Goal: Task Accomplishment & Management: Complete application form

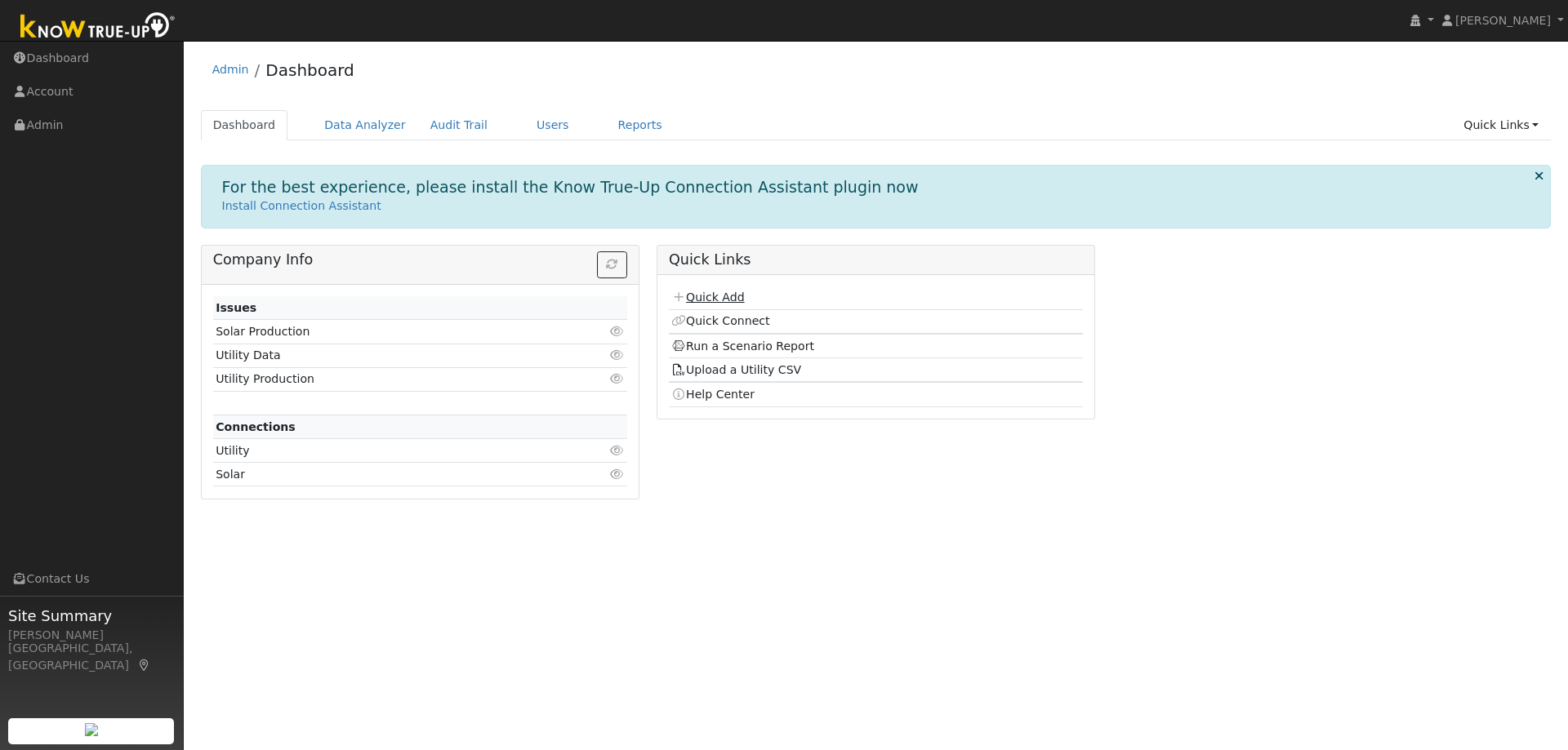
click at [706, 304] on link "Quick Add" at bounding box center [706, 297] width 72 height 13
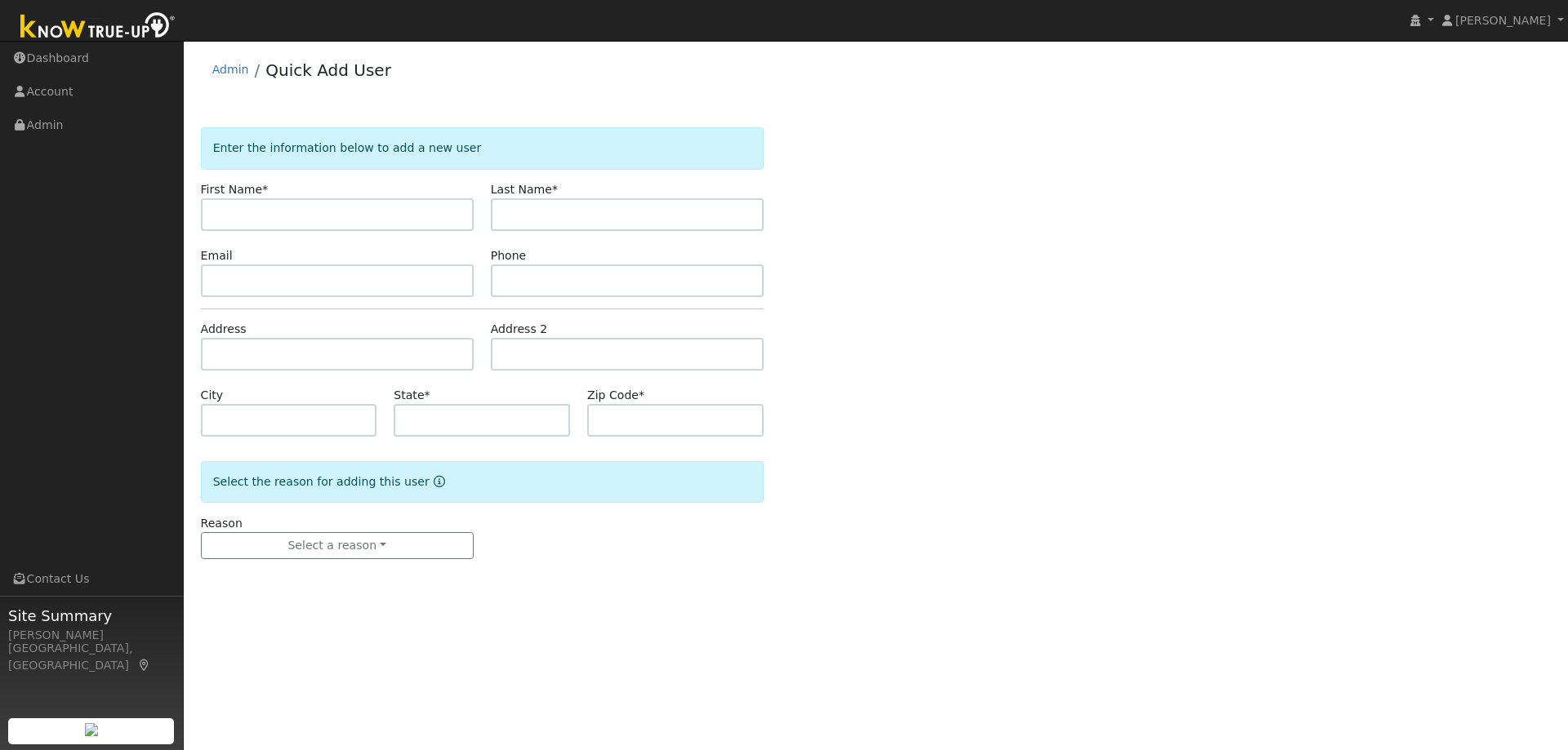
click at [367, 220] on input "text" at bounding box center [337, 214] width 273 height 32
paste input "[PERSON_NAME]"
type input "[PERSON_NAME]"
paste input "Colhoun"
type input "Colhoun"
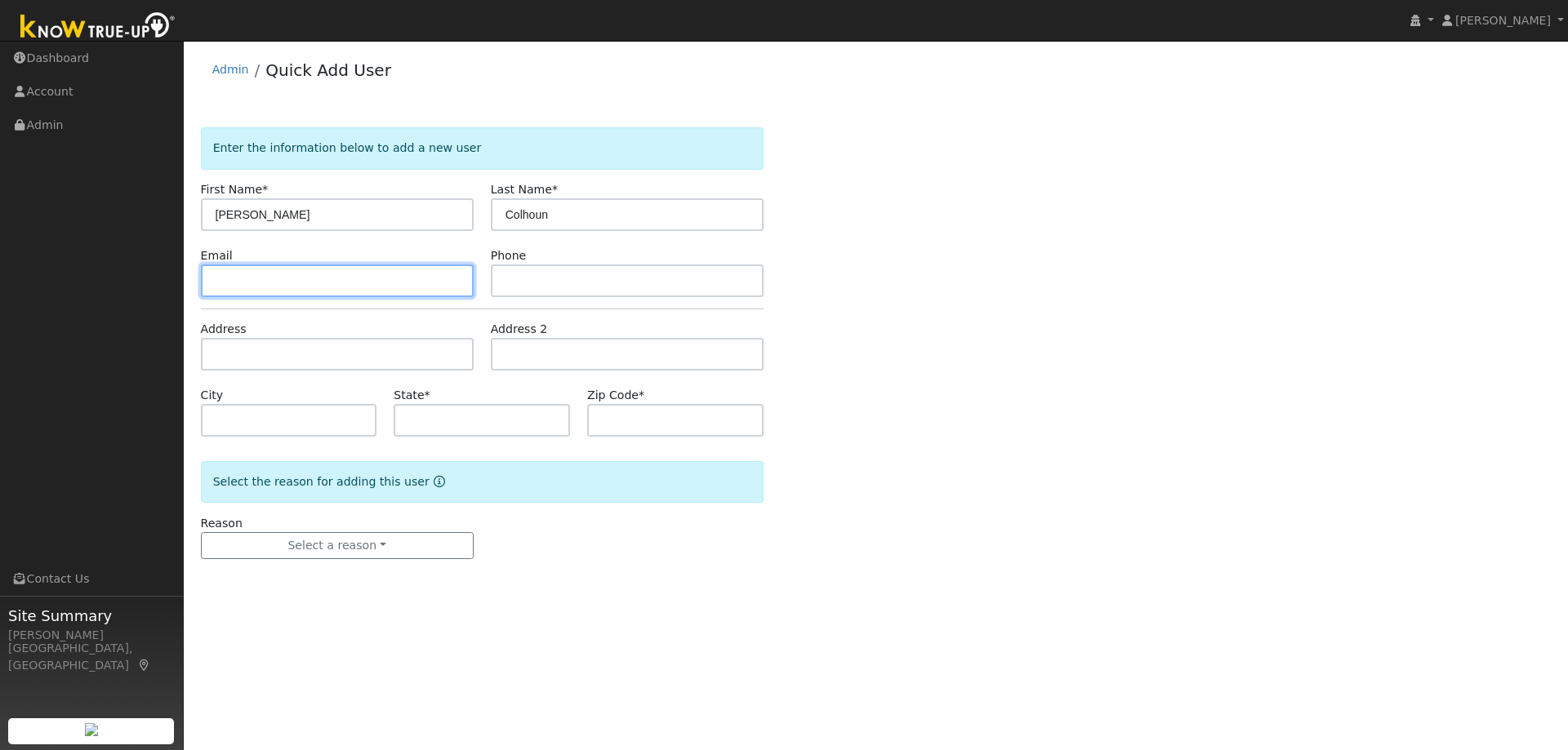
click at [358, 285] on input "text" at bounding box center [337, 280] width 273 height 32
paste input "[EMAIL_ADDRESS][DOMAIN_NAME]"
type input "lisacolhoun@gmail.com"
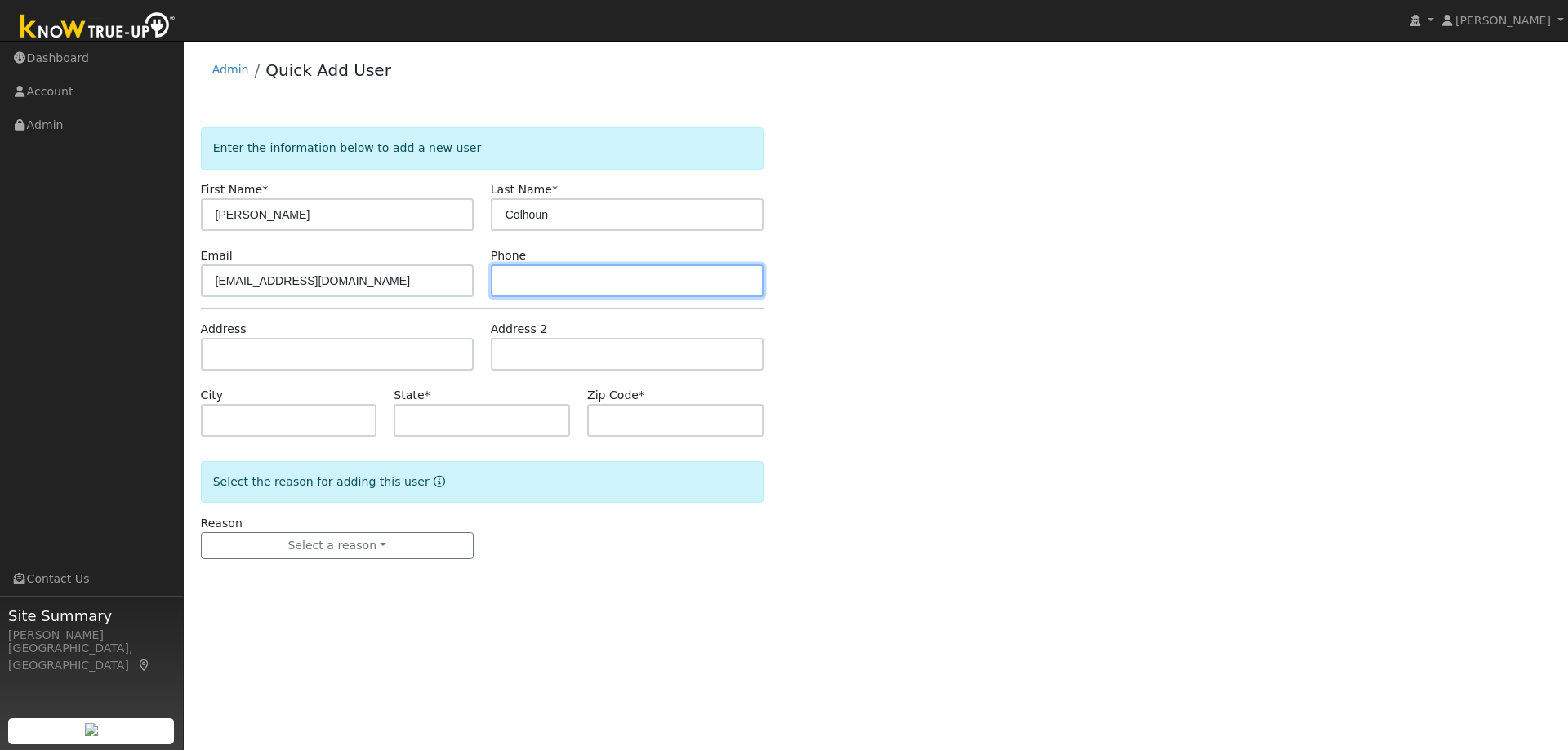
click at [525, 292] on input "text" at bounding box center [626, 280] width 273 height 32
paste input "9258785144"
type input "9258785144"
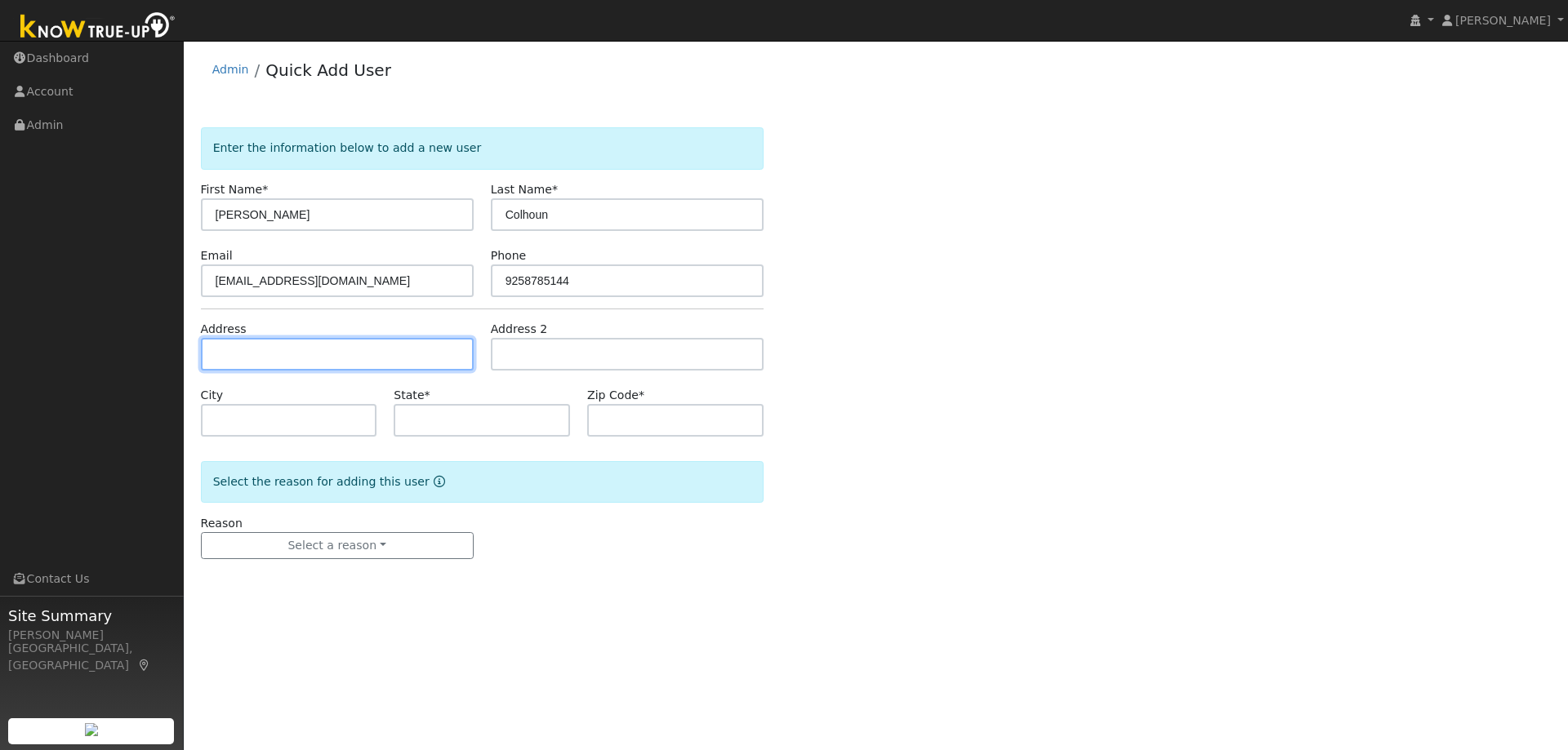
click at [301, 356] on input "text" at bounding box center [337, 354] width 273 height 32
paste input "16 Ketelsen Ct, Moraga"
type input "16 Ketelsen Court"
type input "Moraga"
type input "CA"
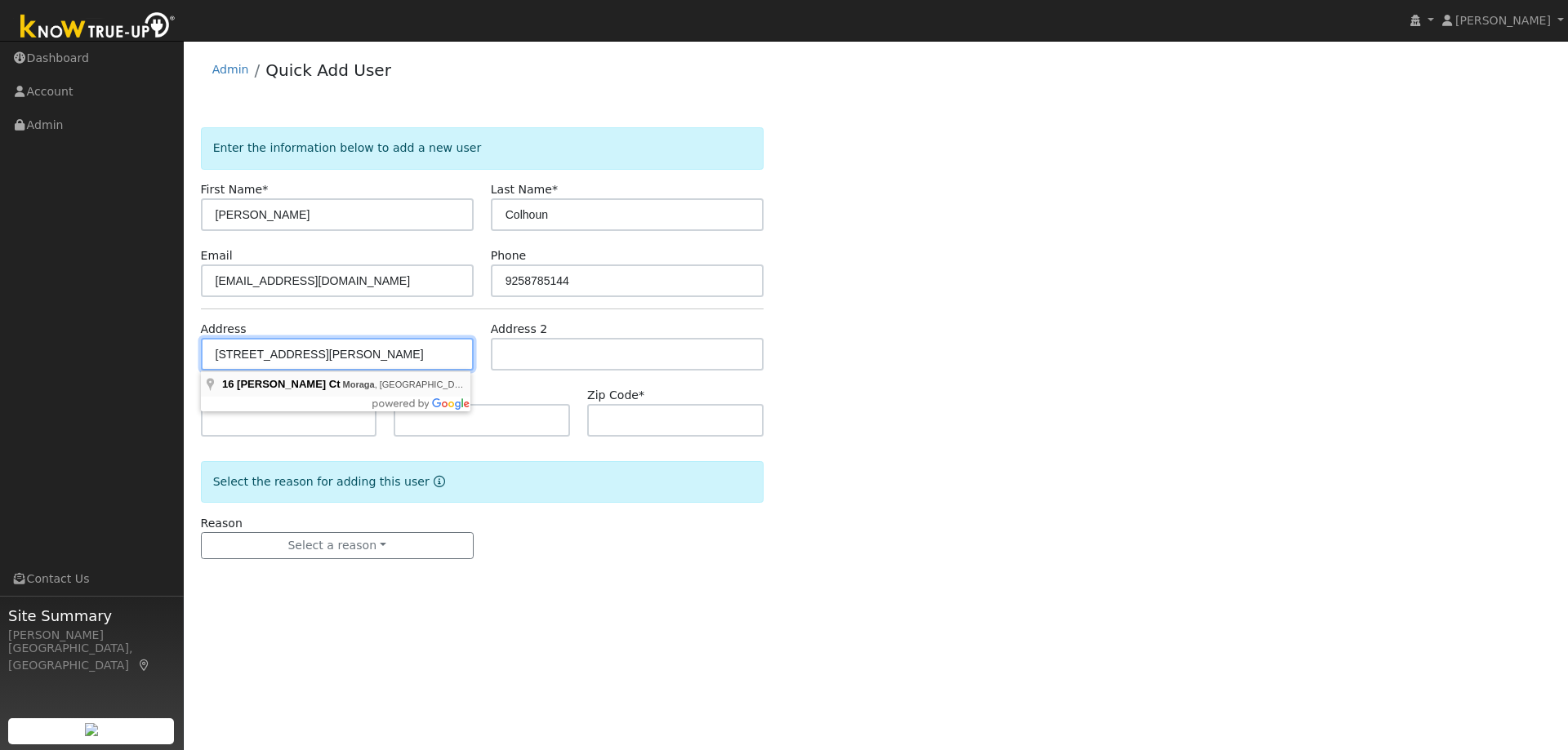
type input "94556"
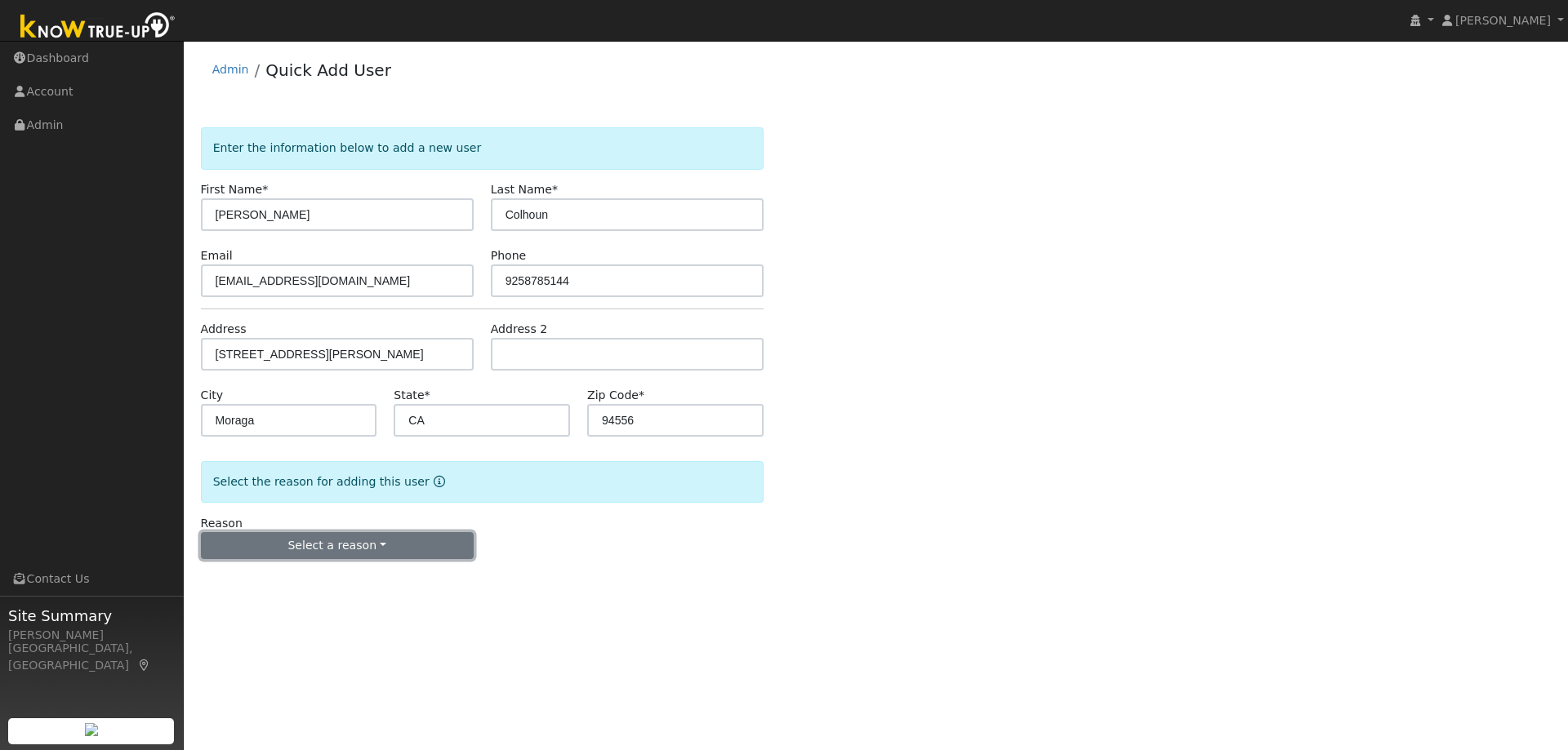
click at [371, 553] on button "Select a reason" at bounding box center [337, 546] width 273 height 28
click at [262, 589] on link "New lead" at bounding box center [292, 579] width 180 height 23
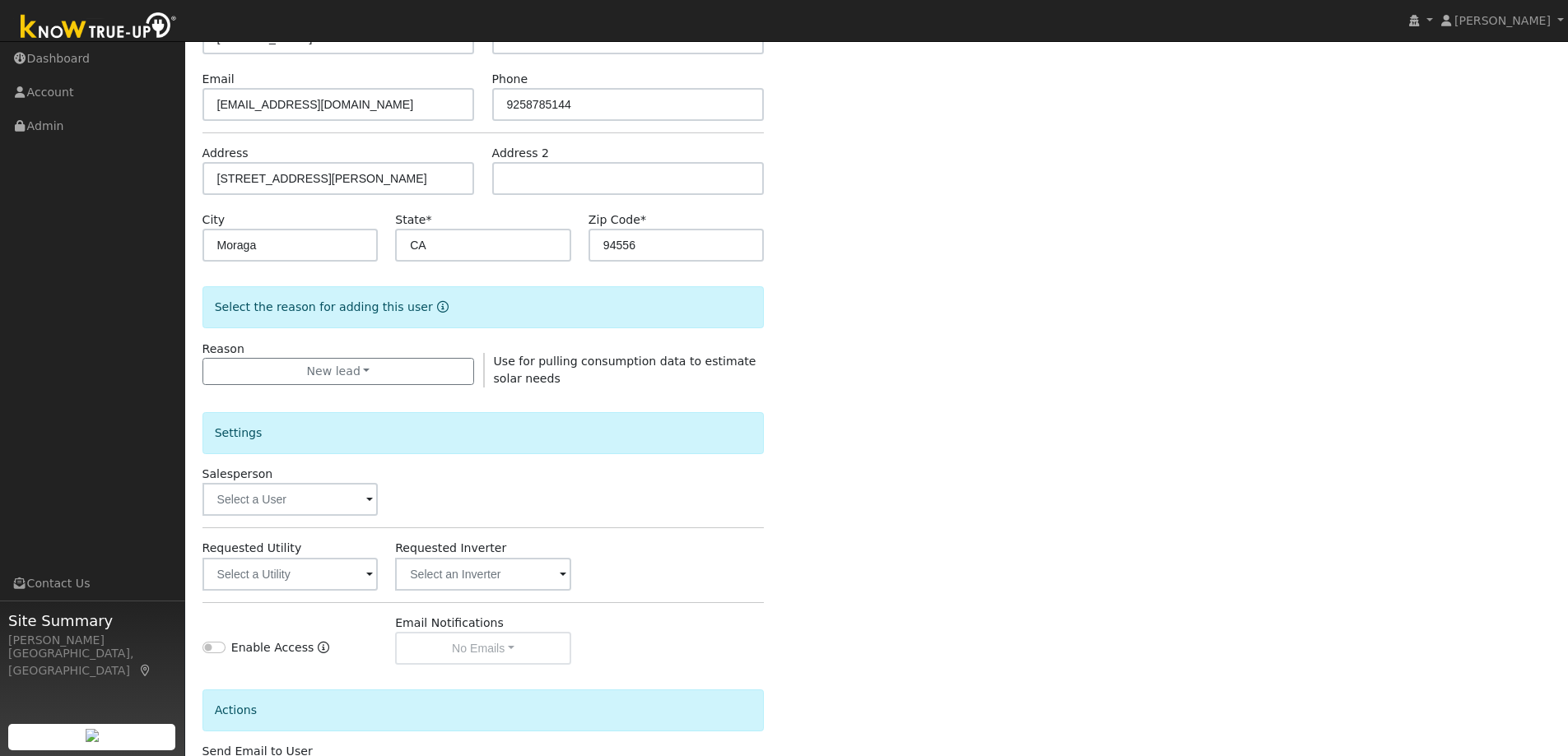
scroll to position [247, 0]
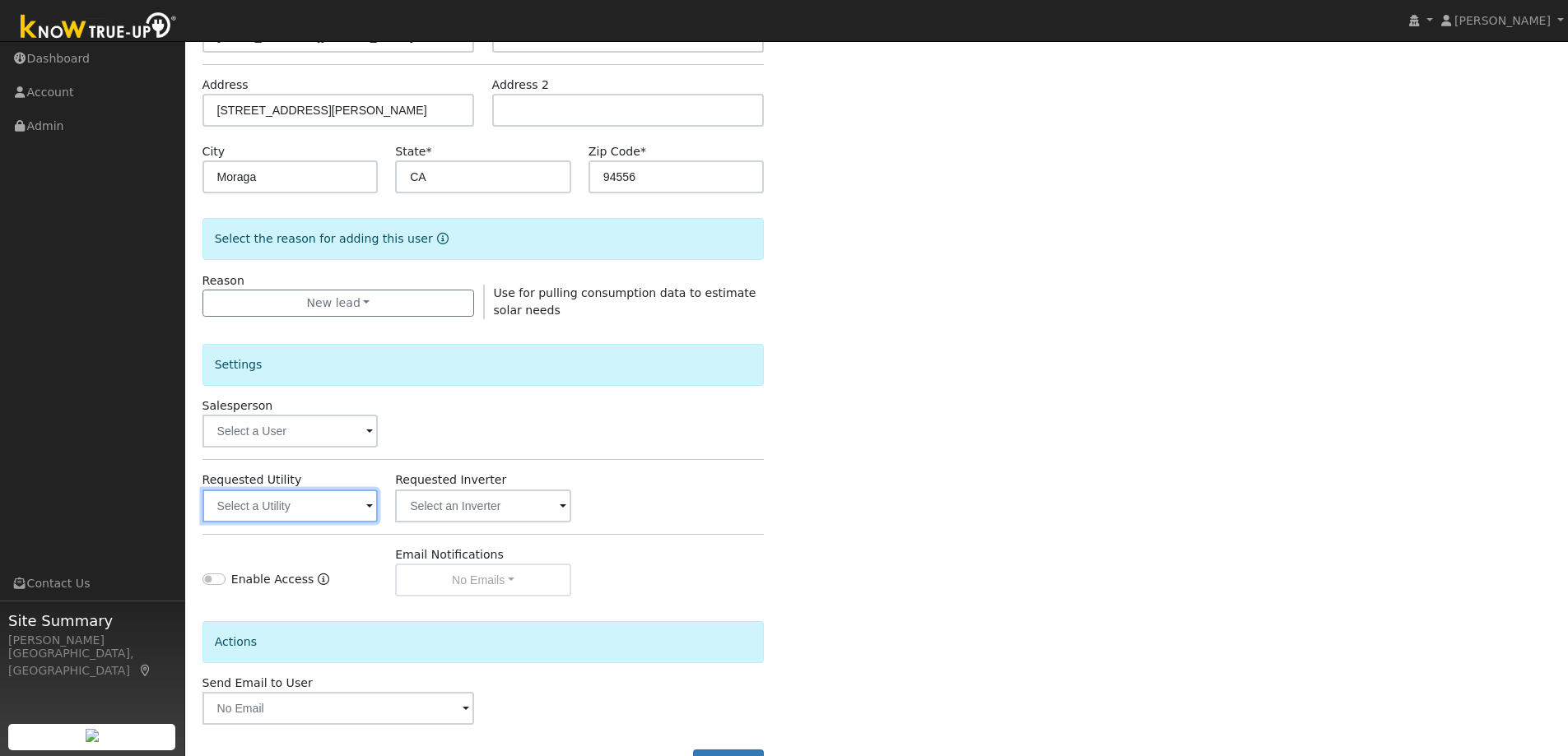
click at [277, 506] on input "text" at bounding box center [291, 506] width 176 height 32
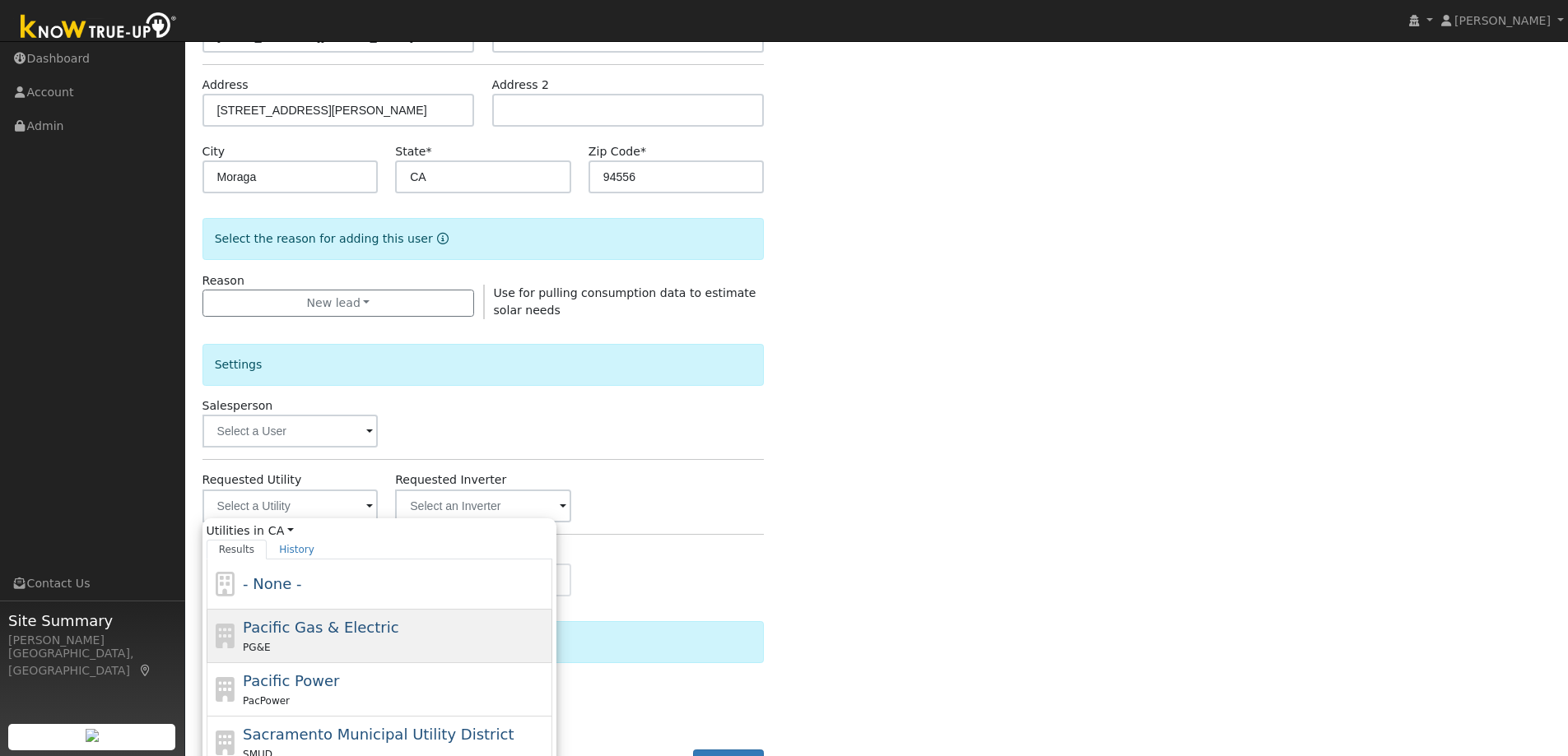
click at [324, 628] on span "Pacific Gas & Electric" at bounding box center [320, 628] width 155 height 18
type input "Pacific Gas & Electric"
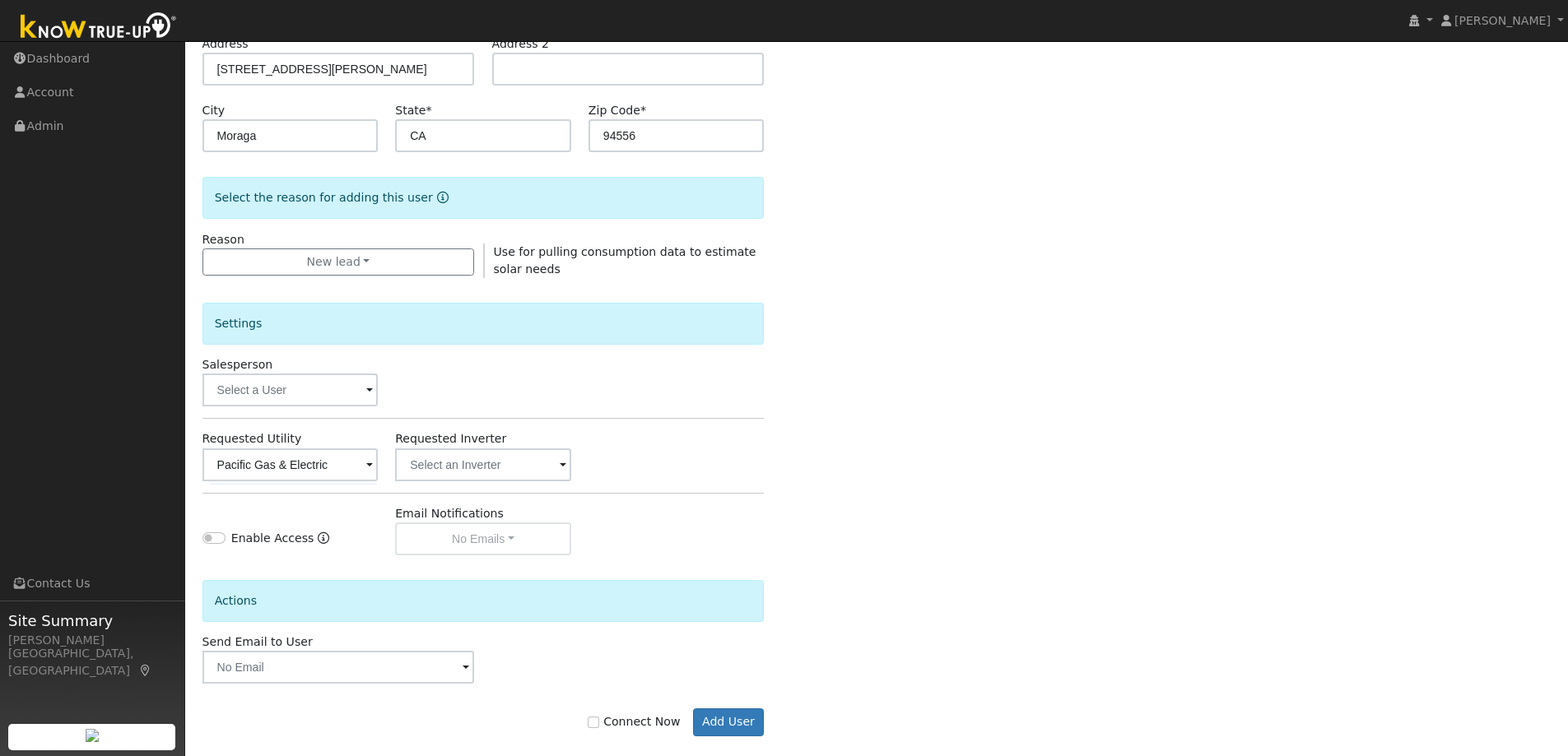
scroll to position [309, 0]
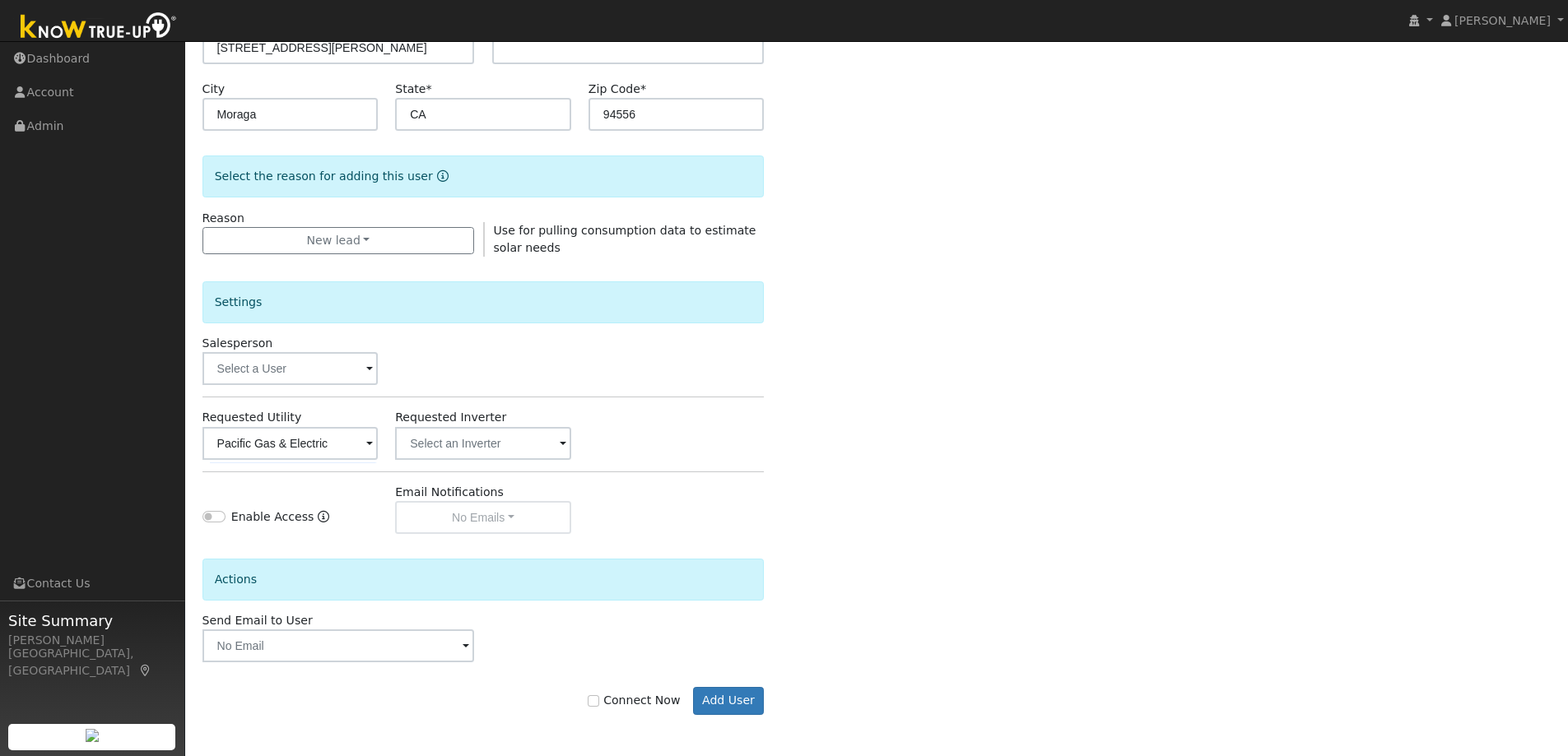
click at [622, 699] on label "Connect Now" at bounding box center [633, 701] width 92 height 18
click at [599, 699] on input "Connect Now" at bounding box center [593, 701] width 11 height 11
checkbox input "true"
click at [733, 700] on button "Add User" at bounding box center [729, 702] width 72 height 28
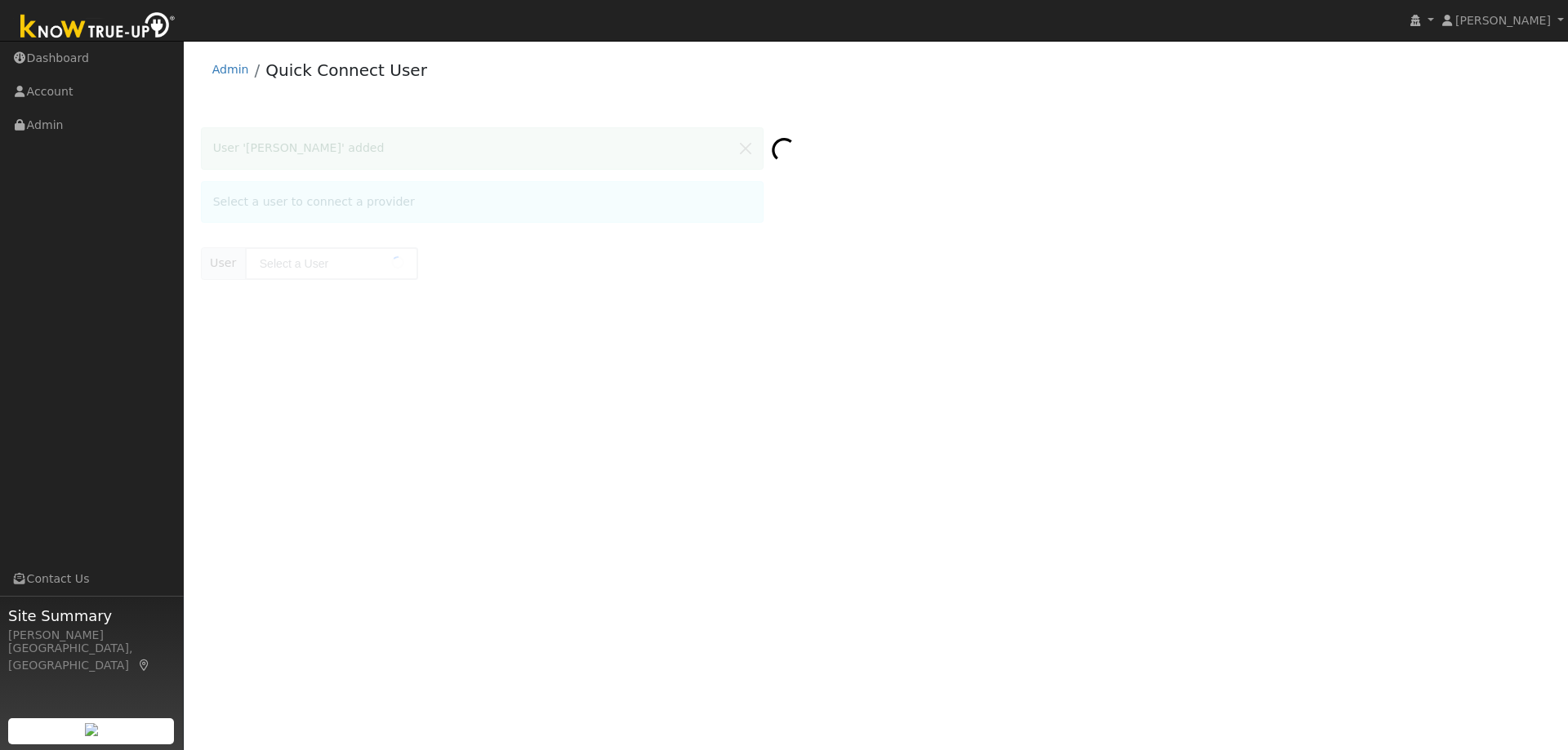
type input "[PERSON_NAME]"
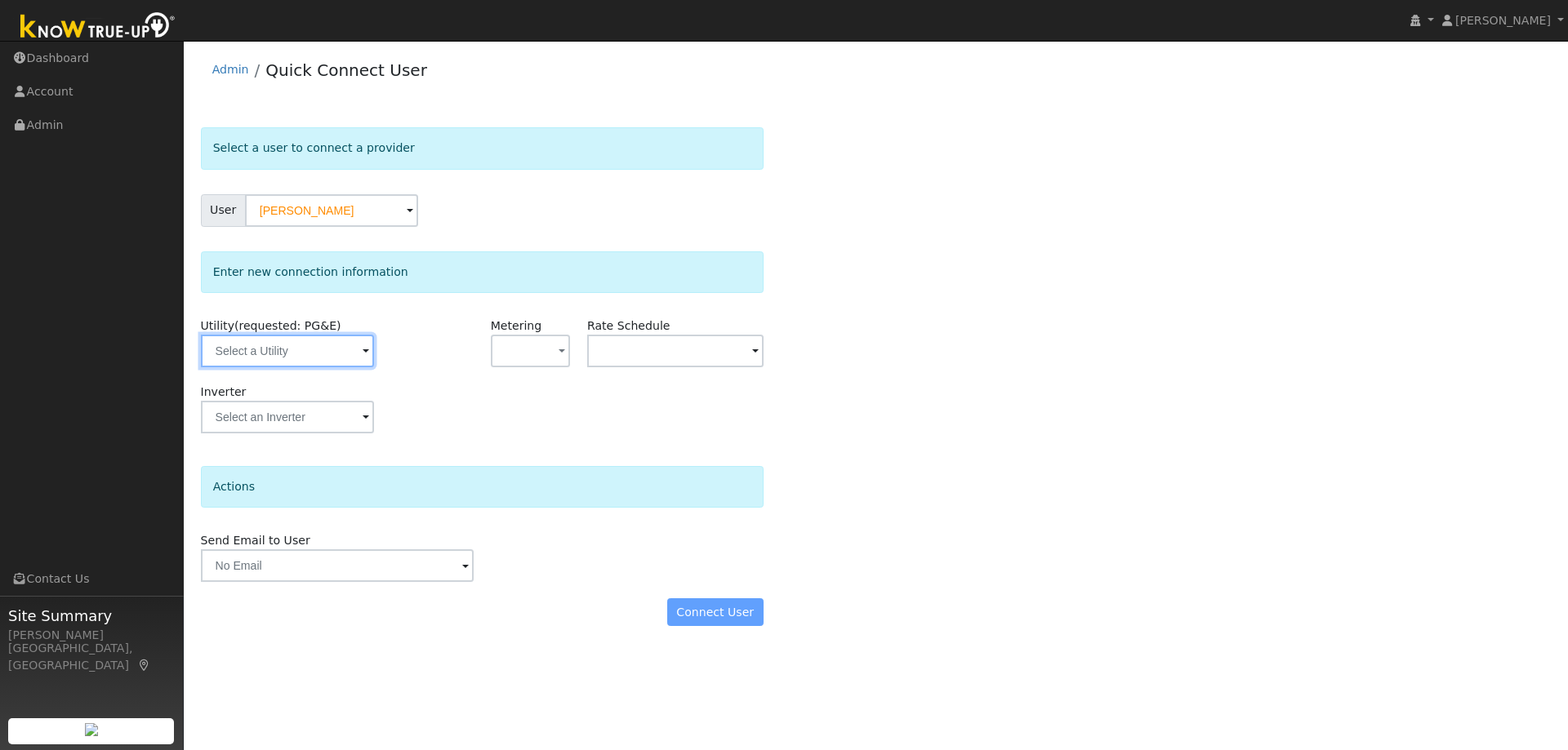
click at [314, 365] on input "text" at bounding box center [287, 350] width 173 height 32
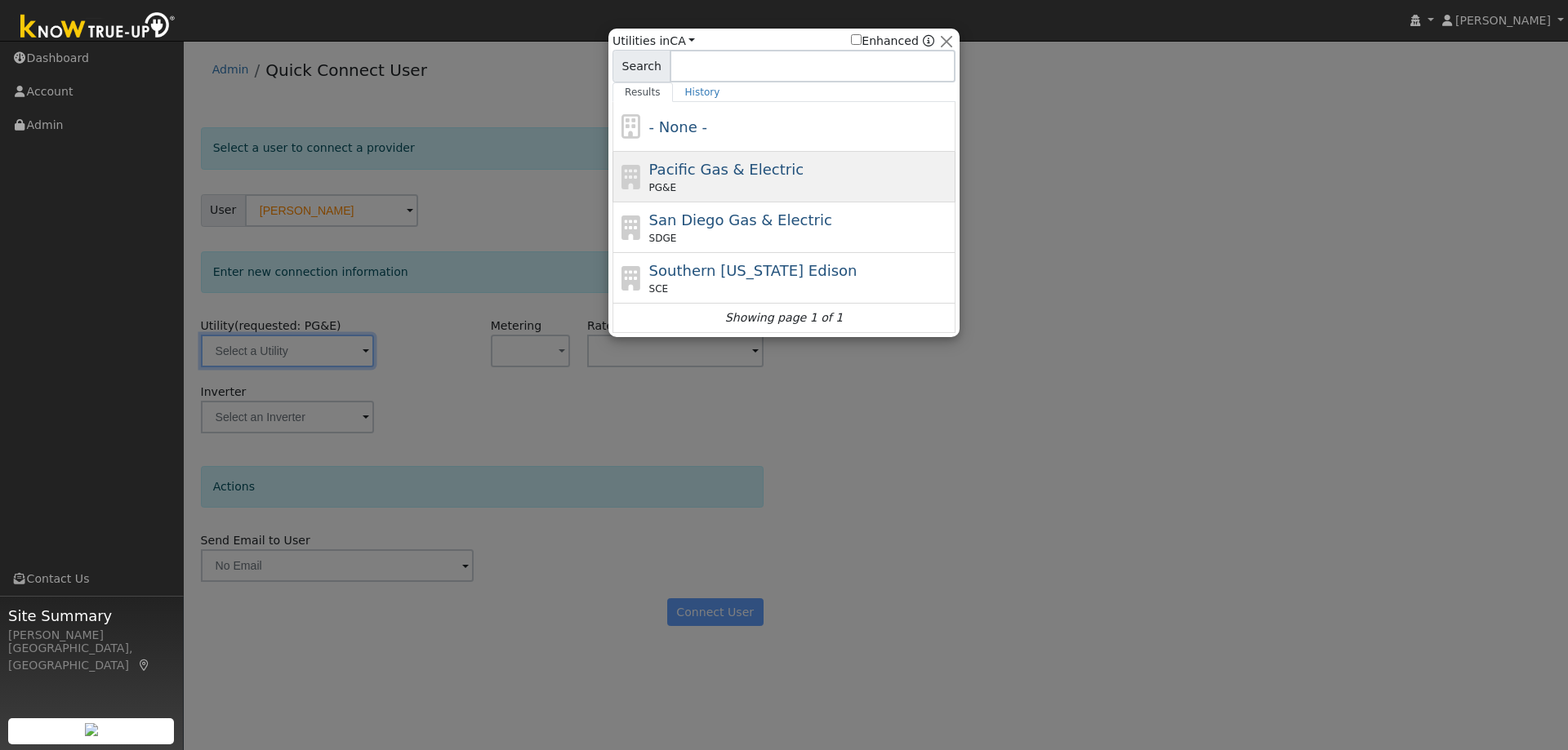
click at [706, 186] on div "PG&E" at bounding box center [801, 187] width 303 height 15
type input "PG&E"
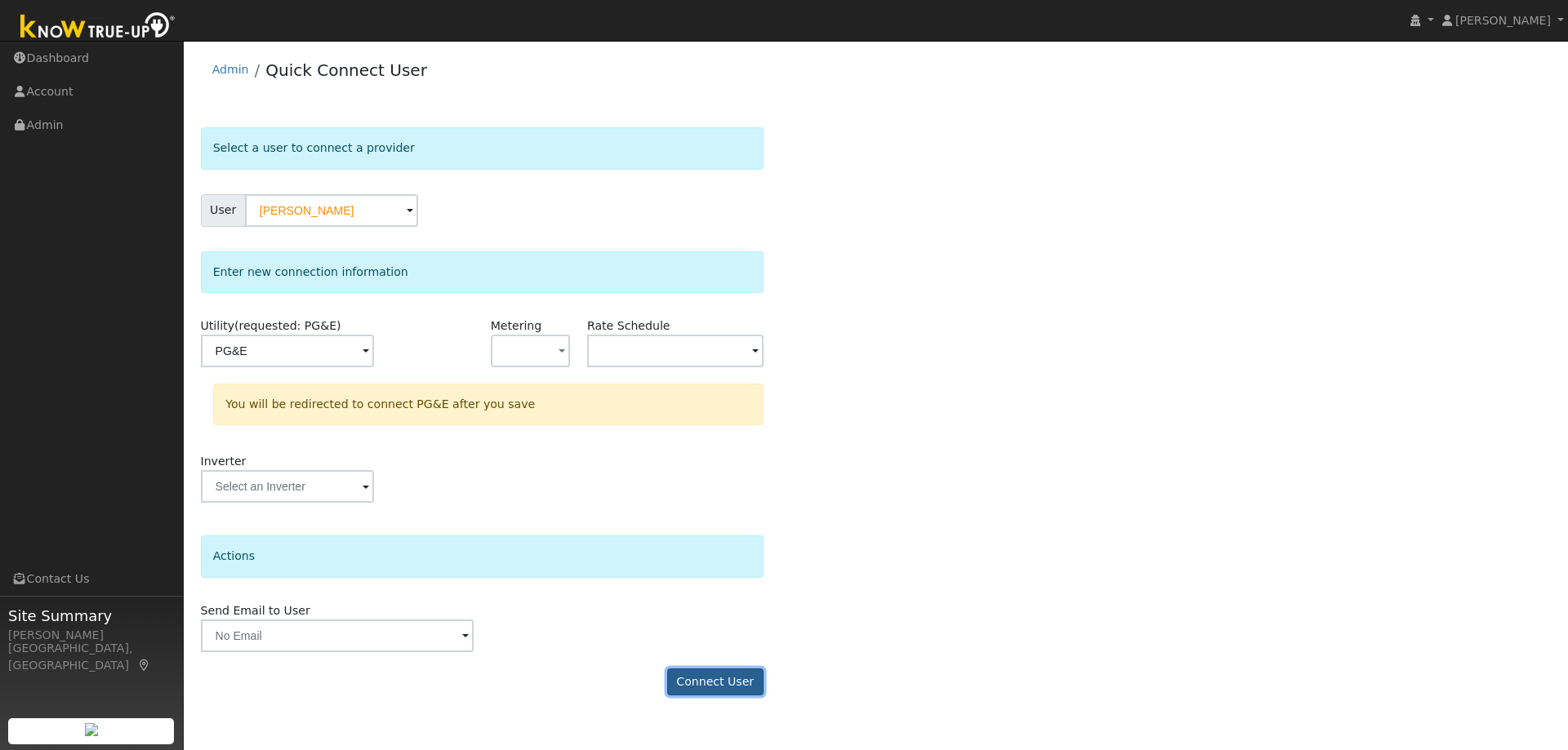
click at [731, 684] on button "Connect User" at bounding box center [715, 683] width 97 height 28
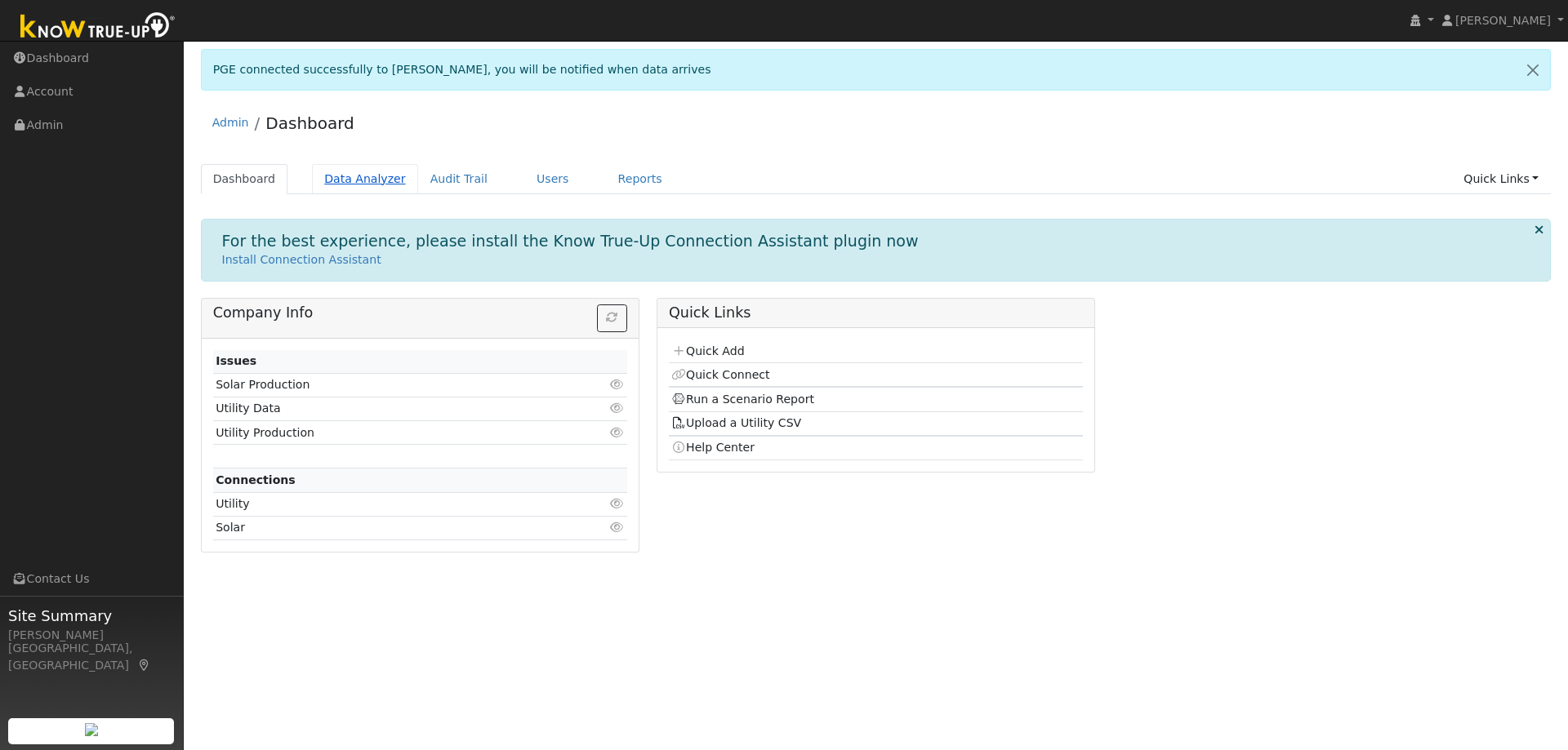
click at [319, 176] on link "Data Analyzer" at bounding box center [365, 179] width 106 height 30
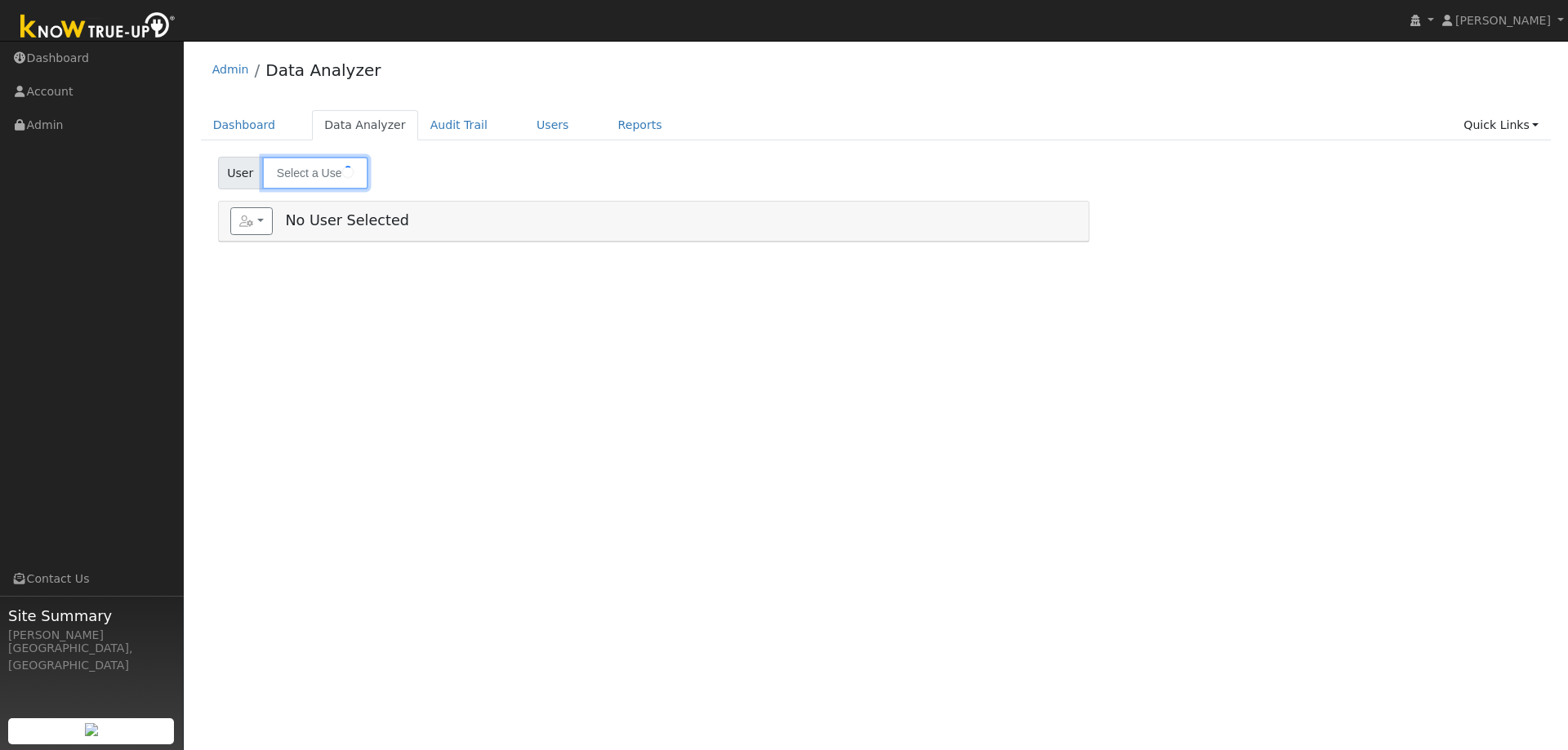
type input "[PERSON_NAME]"
